Goal: Task Accomplishment & Management: Manage account settings

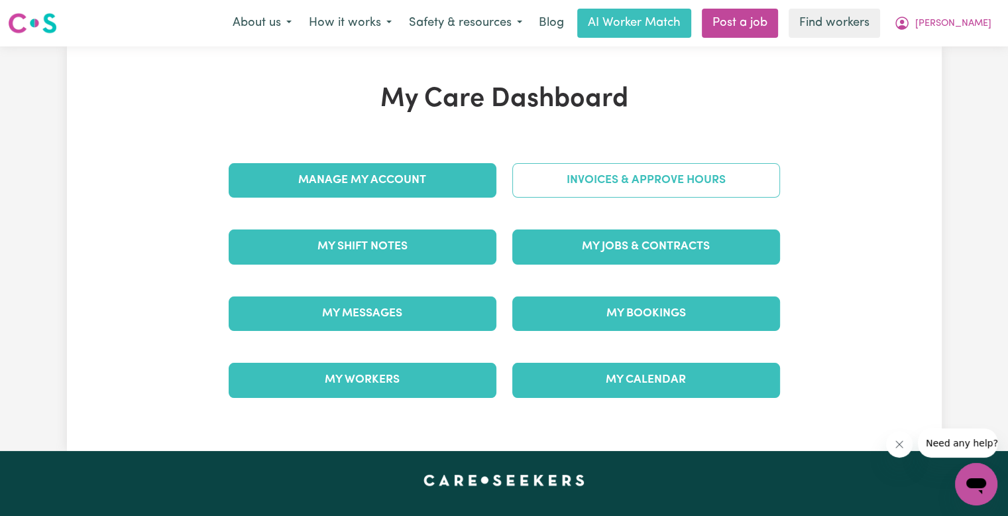
click at [565, 186] on link "Invoices & Approve Hours" at bounding box center [646, 180] width 268 height 34
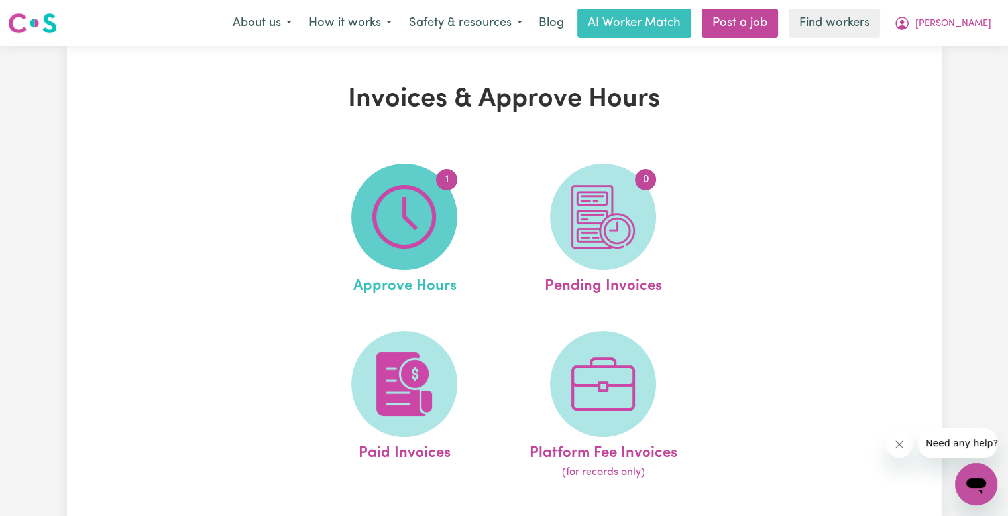
click at [440, 210] on span "1" at bounding box center [404, 217] width 106 height 106
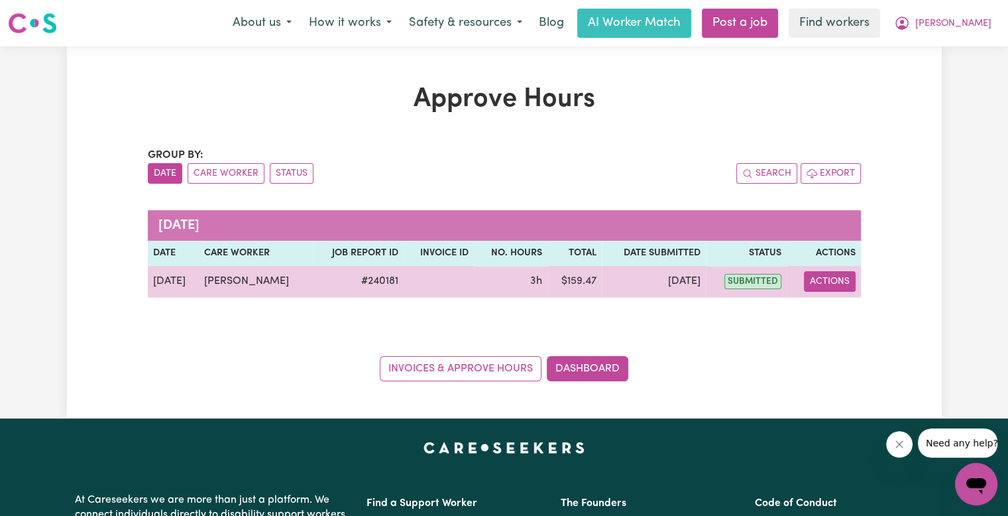
click at [812, 284] on button "Actions" at bounding box center [830, 281] width 52 height 21
click at [818, 311] on icon "View job report 240181" at bounding box center [822, 312] width 10 height 7
select select "pm"
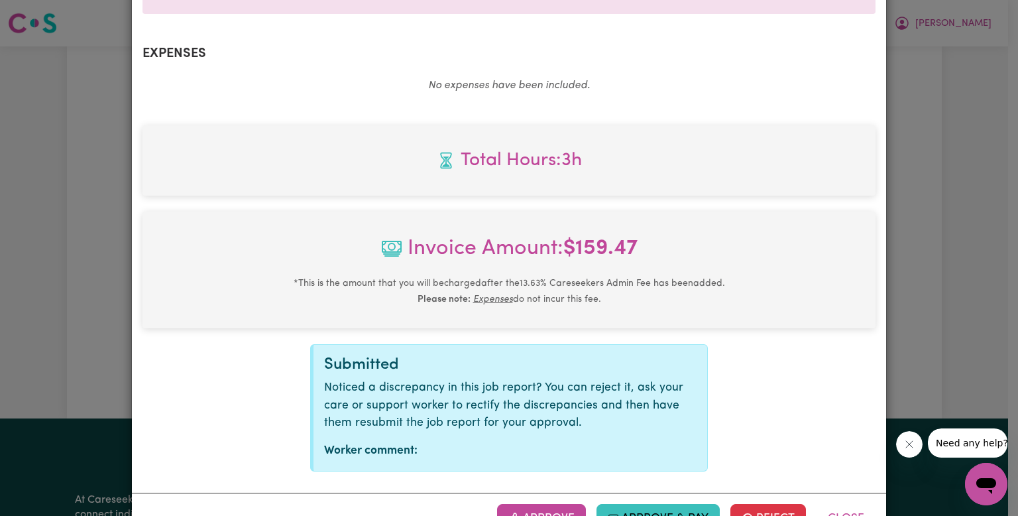
scroll to position [524, 0]
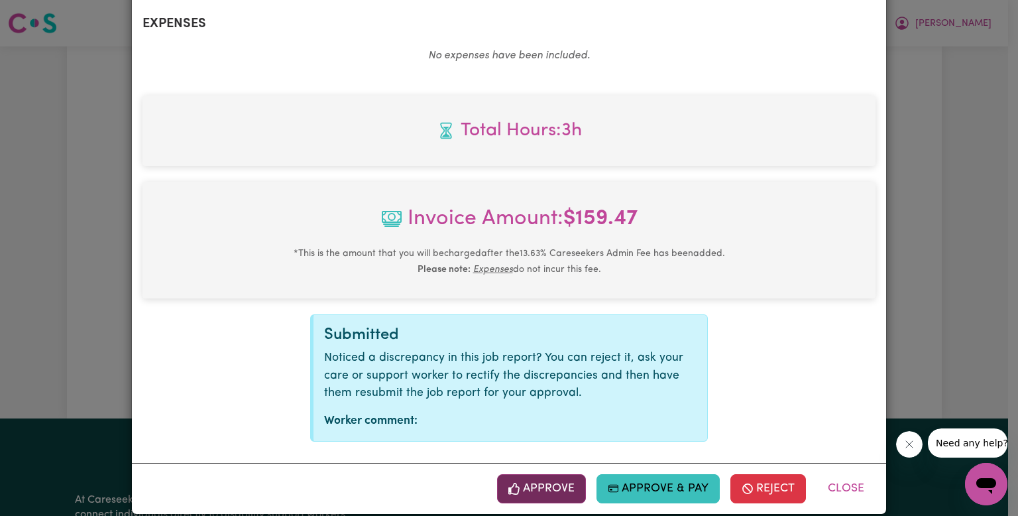
click at [555, 474] on button "Approve" at bounding box center [541, 488] width 89 height 29
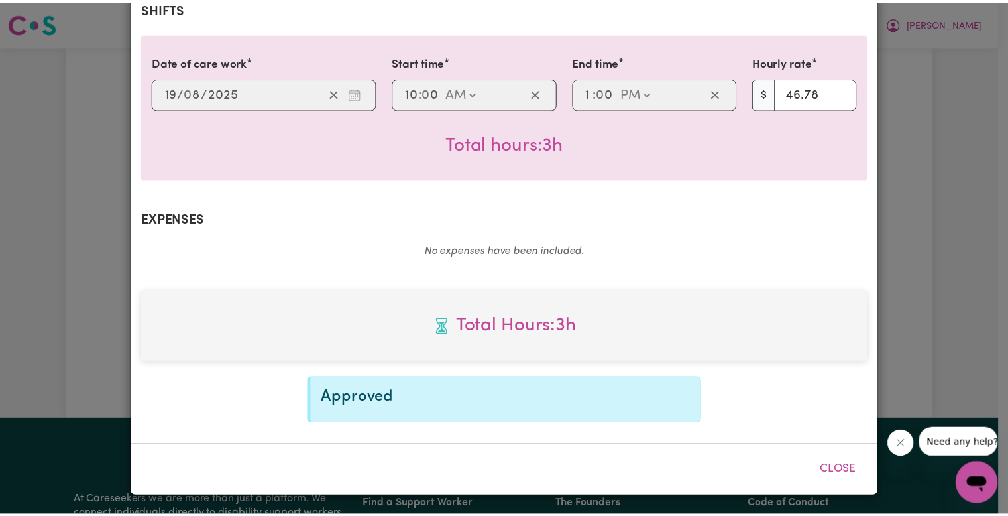
scroll to position [309, 0]
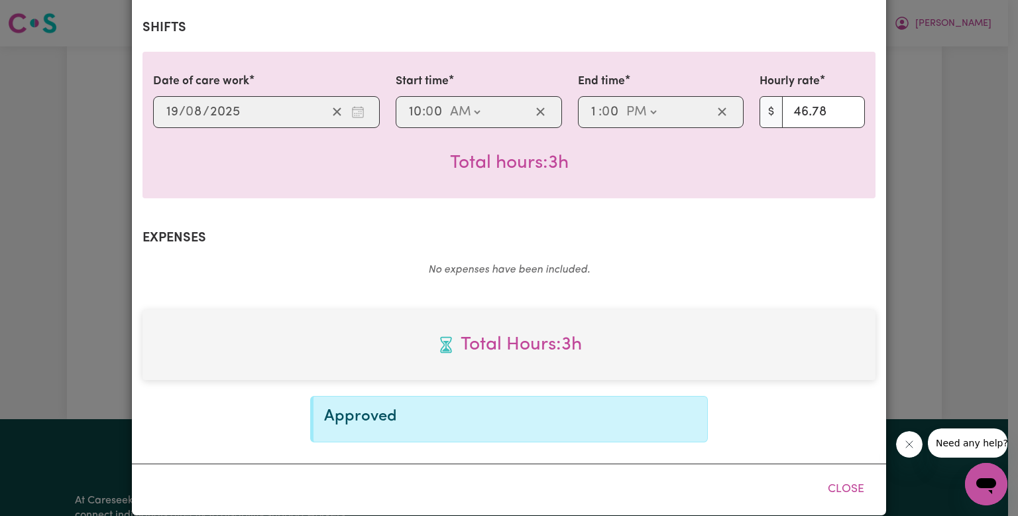
drag, startPoint x: 850, startPoint y: 470, endPoint x: 851, endPoint y: 344, distance: 125.9
click at [850, 475] on button "Close" at bounding box center [845, 489] width 59 height 29
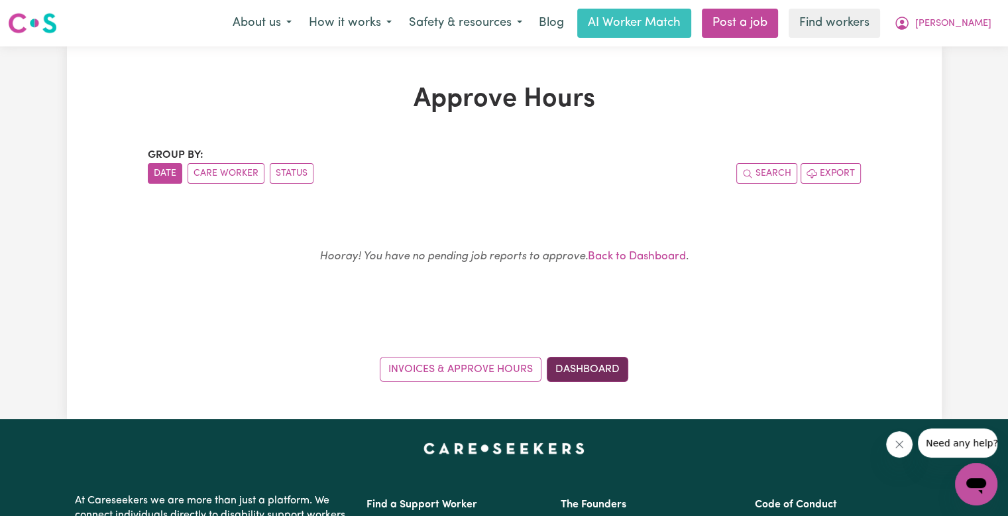
click at [626, 372] on div "Invoices & Approve Hours Dashboard" at bounding box center [504, 361] width 713 height 41
click at [604, 373] on link "Dashboard" at bounding box center [588, 369] width 82 height 25
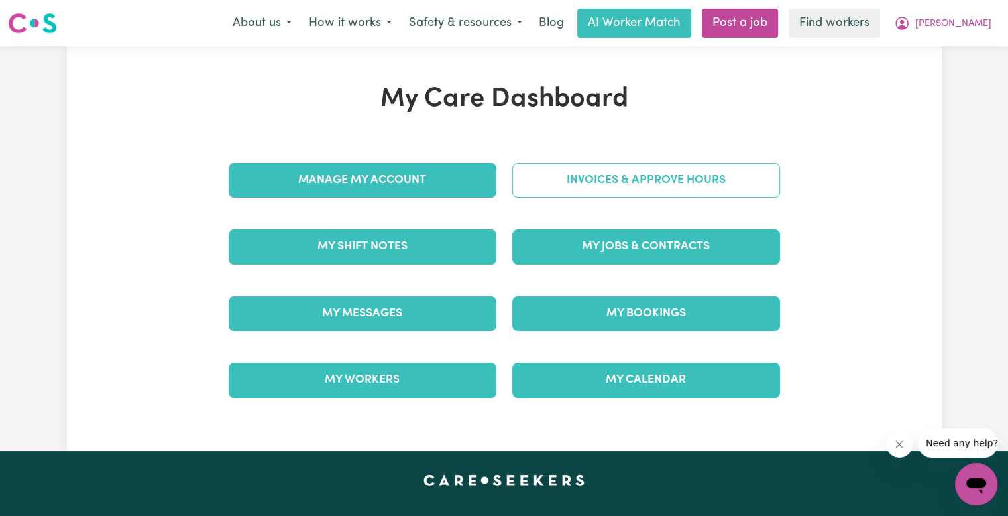
click at [625, 190] on link "Invoices & Approve Hours" at bounding box center [646, 180] width 268 height 34
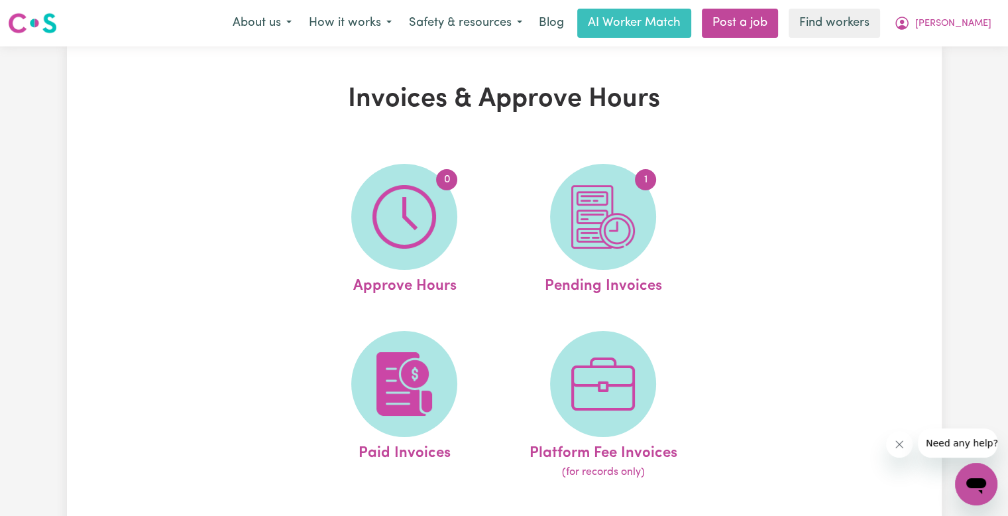
click at [625, 190] on img at bounding box center [603, 217] width 64 height 64
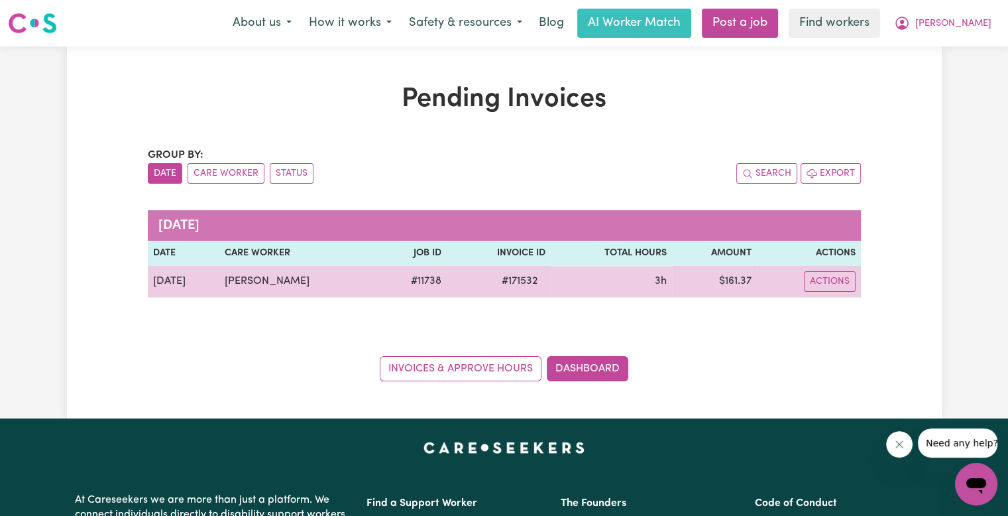
click at [514, 284] on span "# 171532" at bounding box center [519, 281] width 52 height 16
click at [501, 279] on span "# 171532" at bounding box center [519, 281] width 52 height 16
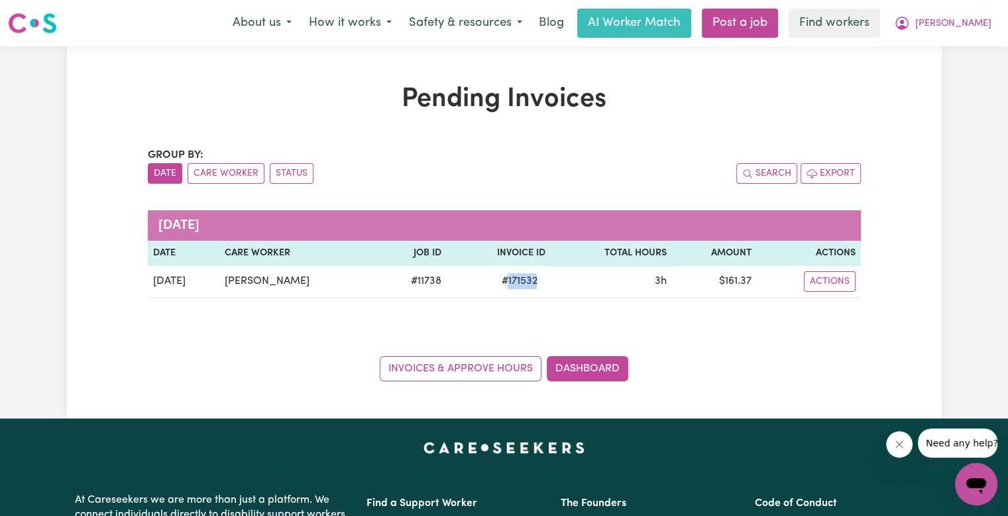
copy span "171532"
click at [962, 30] on span "[PERSON_NAME]" at bounding box center [953, 24] width 76 height 15
drag, startPoint x: 962, startPoint y: 31, endPoint x: 950, endPoint y: 81, distance: 51.1
click at [950, 81] on link "Logout" at bounding box center [947, 76] width 105 height 25
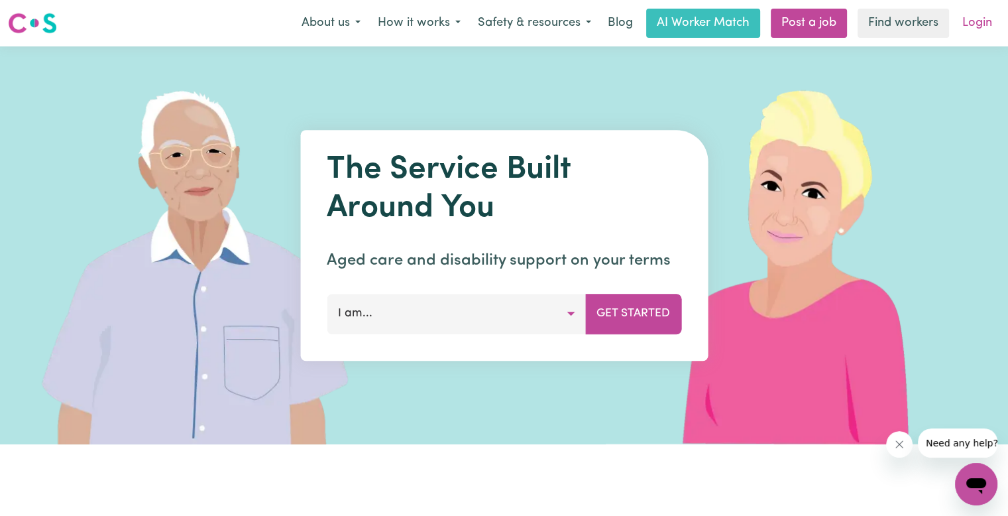
click at [976, 25] on link "Login" at bounding box center [977, 23] width 46 height 29
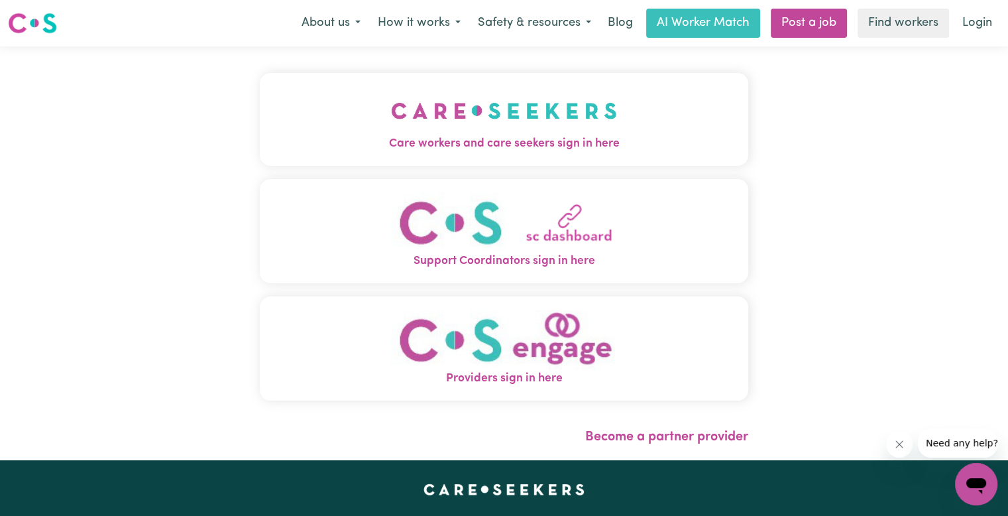
click at [435, 135] on img "Care workers and care seekers sign in here" at bounding box center [504, 110] width 226 height 49
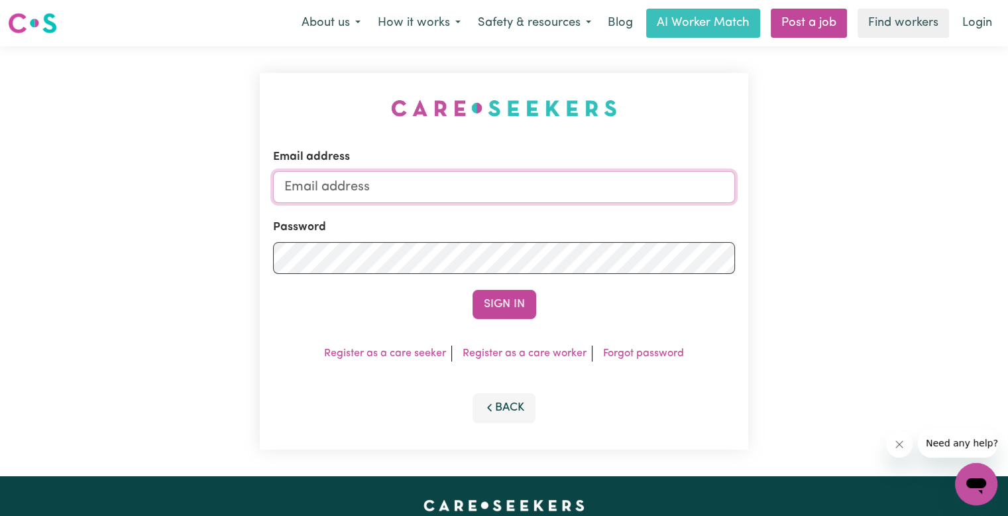
click at [377, 178] on input "Email address" at bounding box center [504, 187] width 462 height 32
type input "superuser~[EMAIL_ADDRESS][DOMAIN_NAME]"
click at [473, 290] on button "Sign In" at bounding box center [505, 304] width 64 height 29
